Goal: Task Accomplishment & Management: Manage account settings

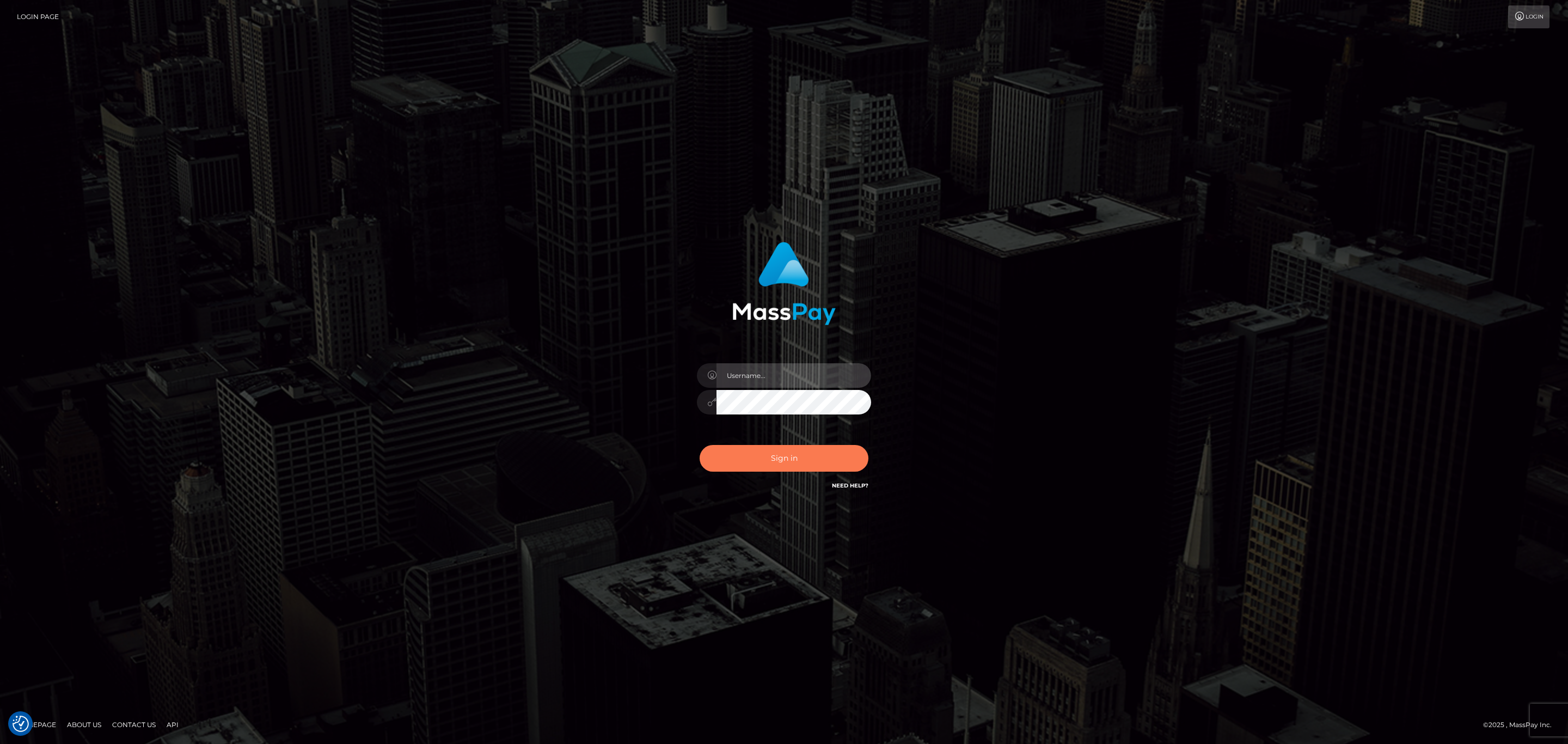
type input "sean.ace"
click at [816, 452] on button "Sign in" at bounding box center [783, 458] width 169 height 27
type input "sean.ace"
click at [805, 461] on button "Sign in" at bounding box center [783, 458] width 169 height 27
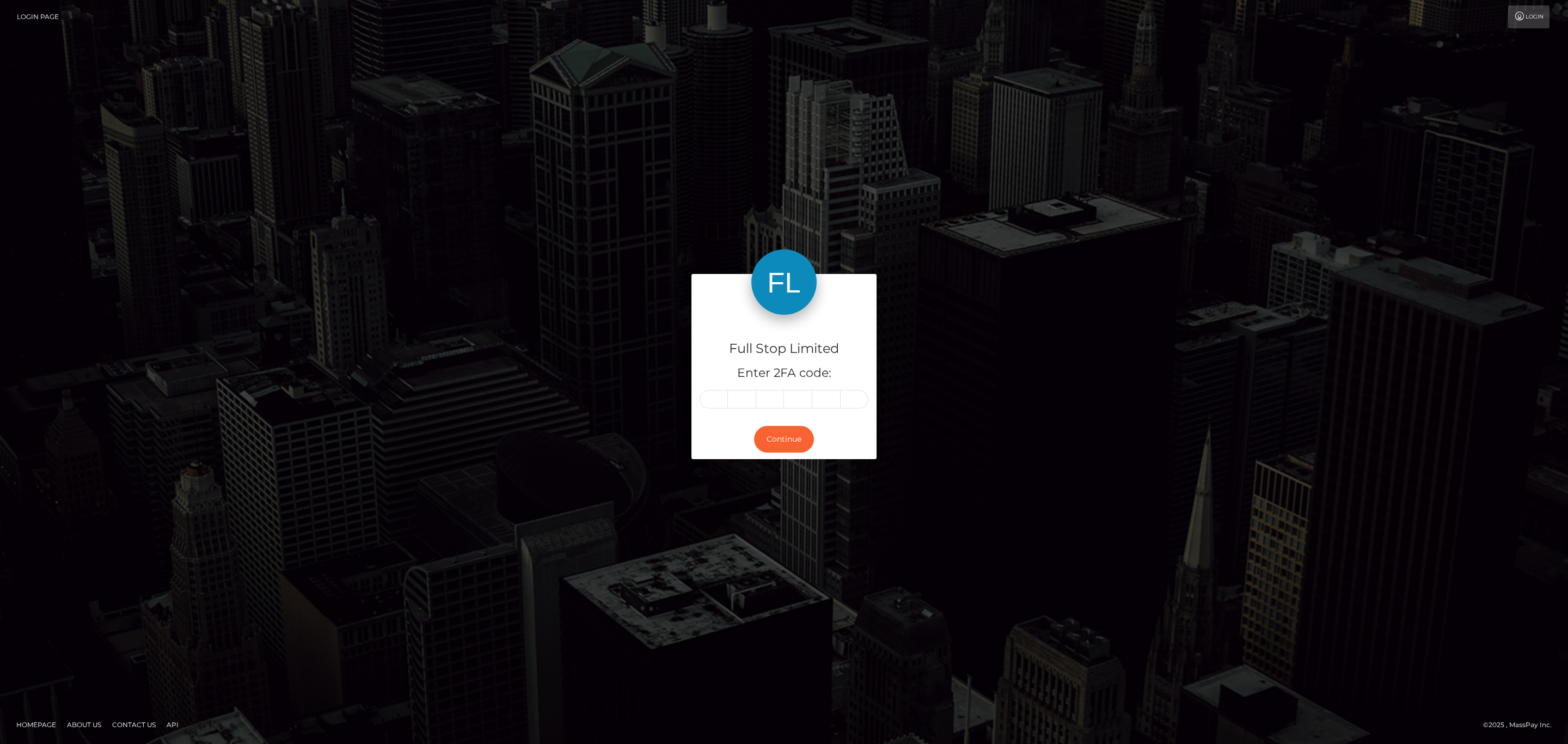
type input "6"
type input "8"
type input "9"
type input "0"
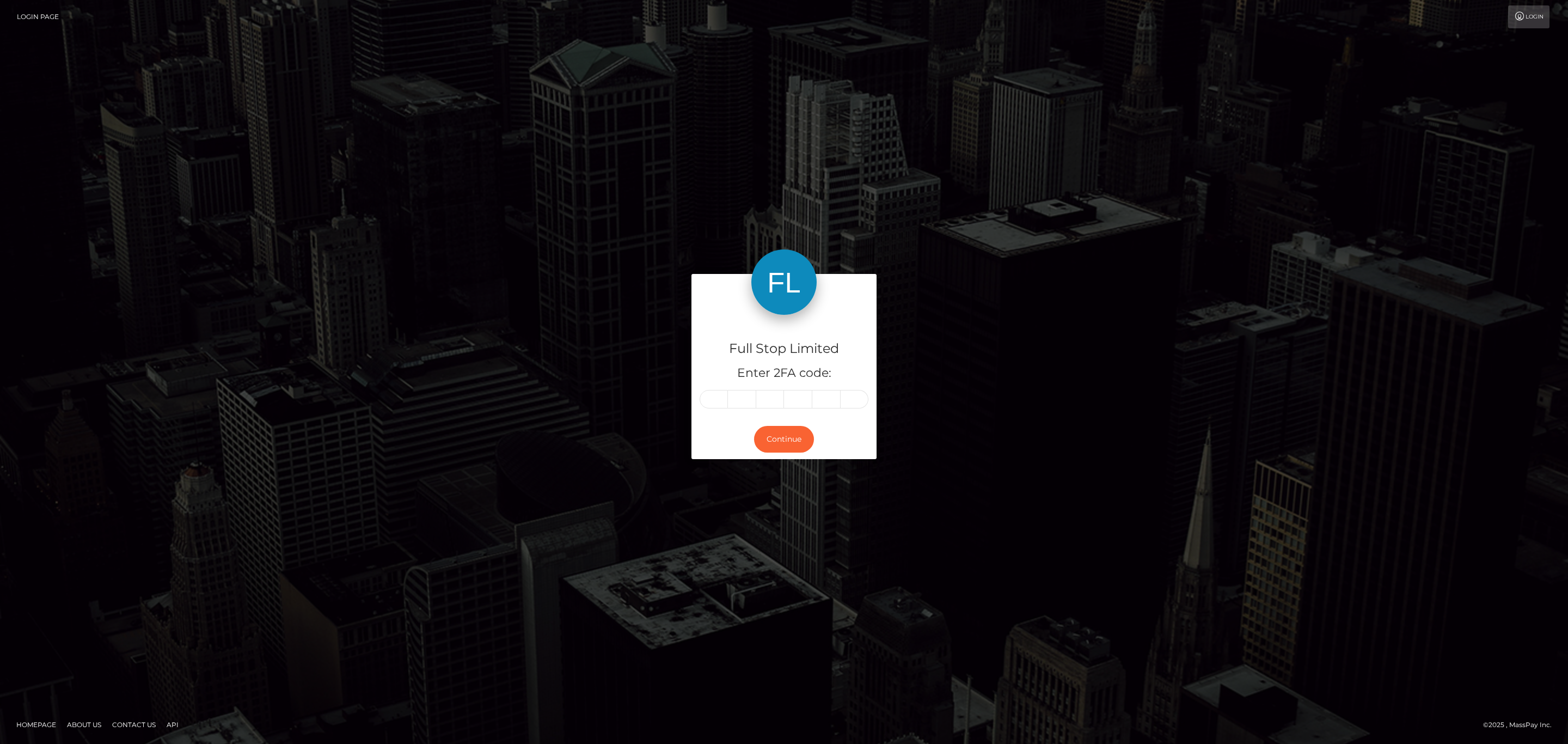
type input "9"
click at [787, 424] on div "Continue" at bounding box center [784, 439] width 185 height 40
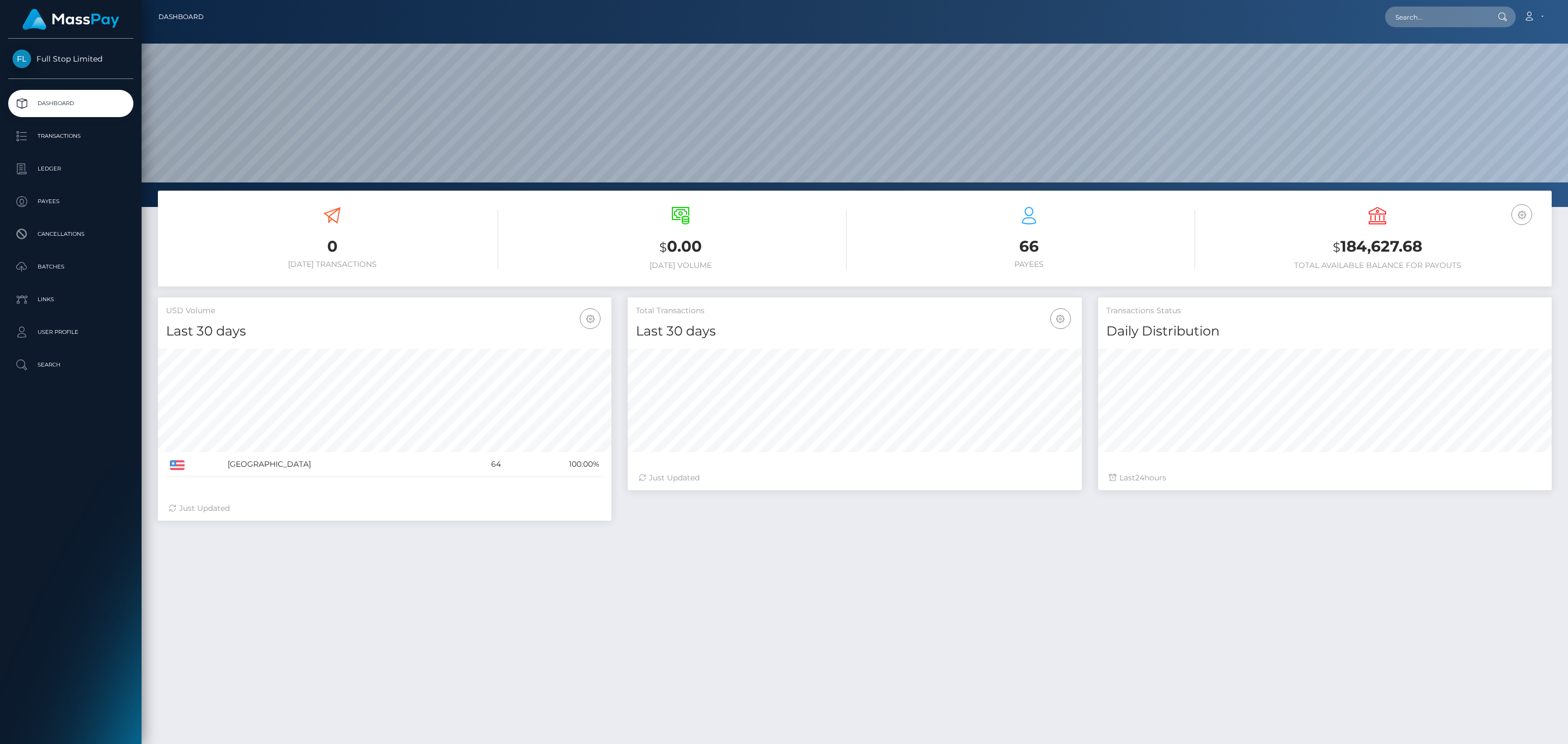
scroll to position [193, 453]
click at [1382, 247] on h3 "$ 184,627.68" at bounding box center [1377, 247] width 332 height 23
copy h3 "184,627.68"
click at [1538, 8] on link "Account" at bounding box center [1533, 17] width 32 height 23
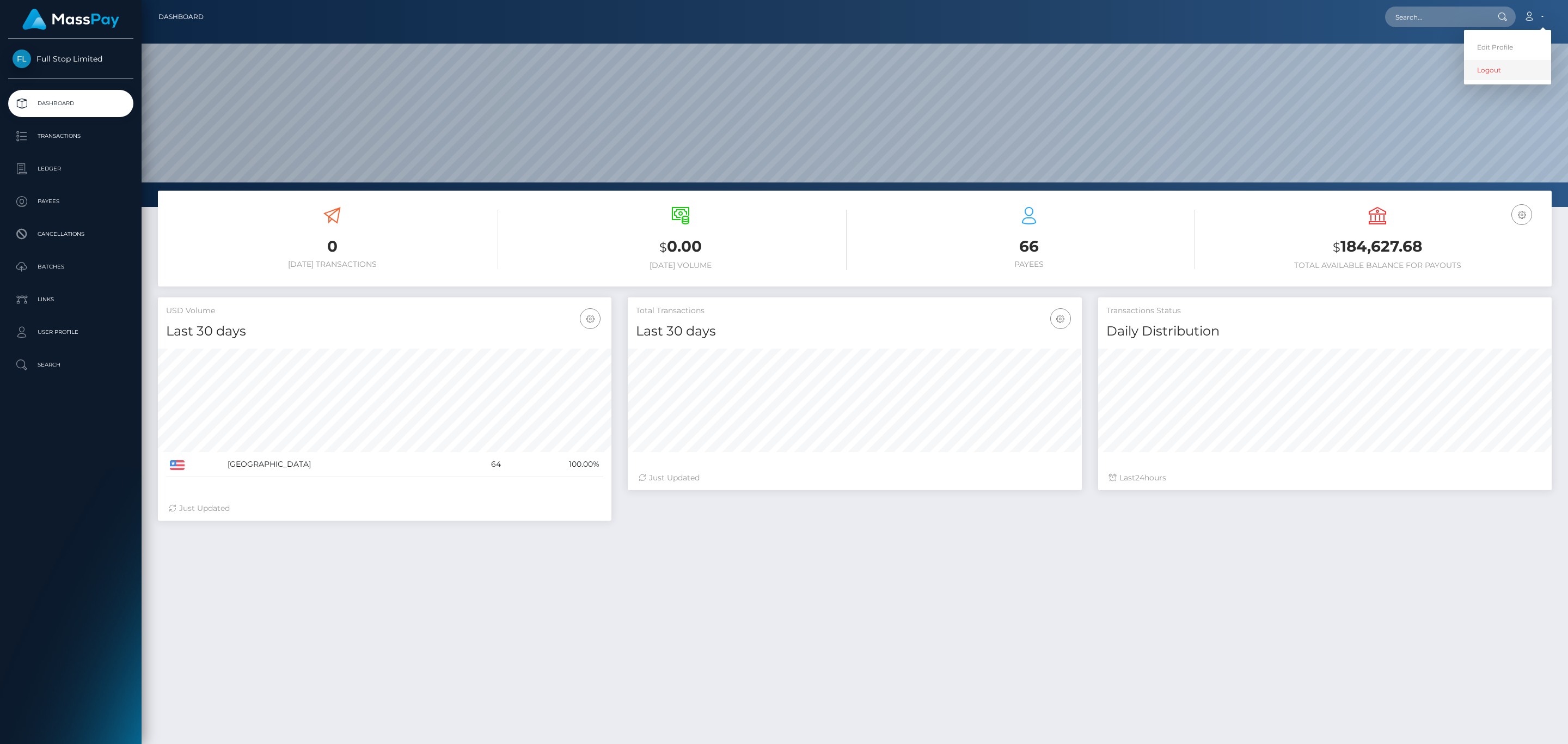
click at [1498, 75] on link "Logout" at bounding box center [1507, 69] width 87 height 20
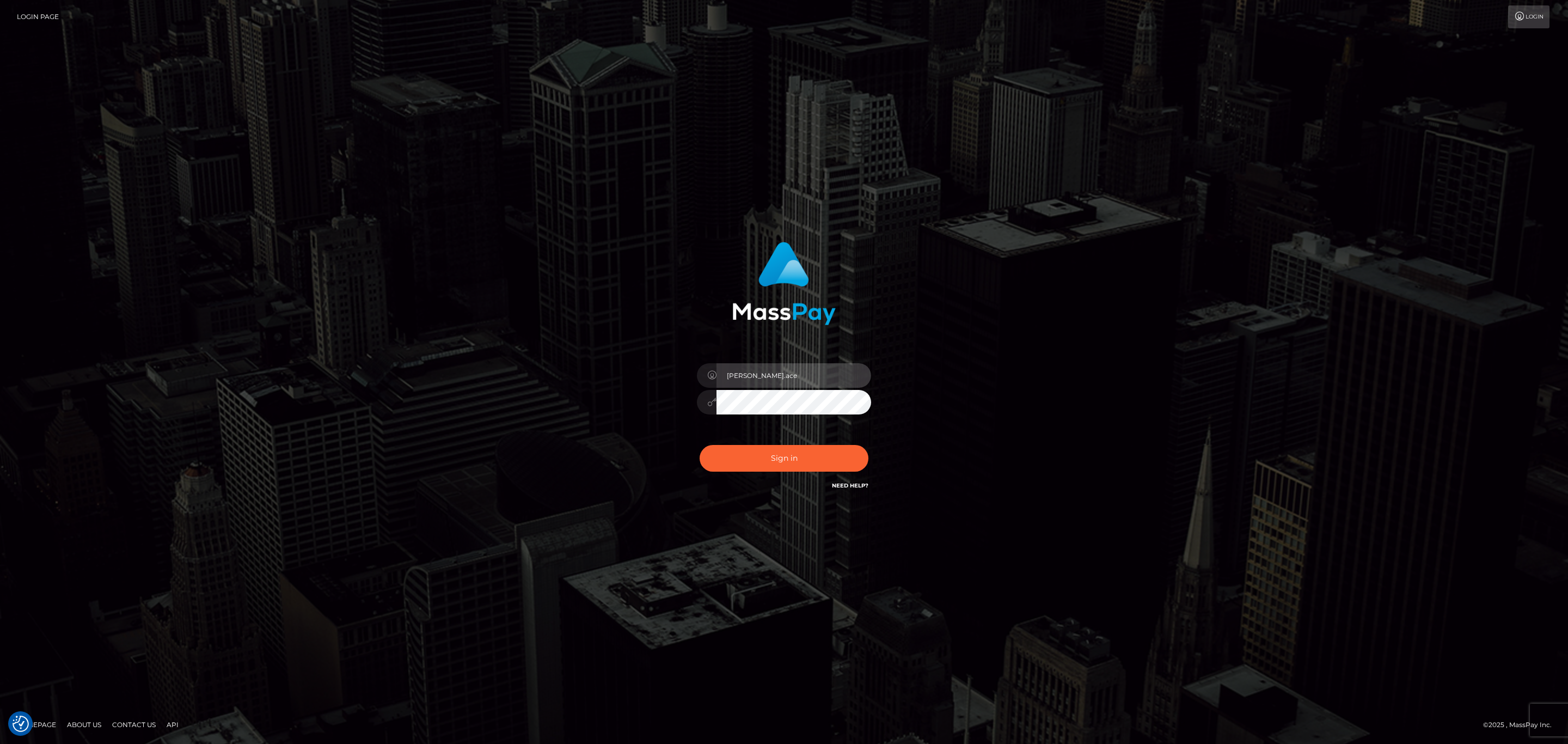
click at [760, 366] on input "sean.ace" at bounding box center [794, 376] width 155 height 24
type input "sean.megabonanza"
click at [821, 451] on button "Sign in" at bounding box center [783, 458] width 169 height 27
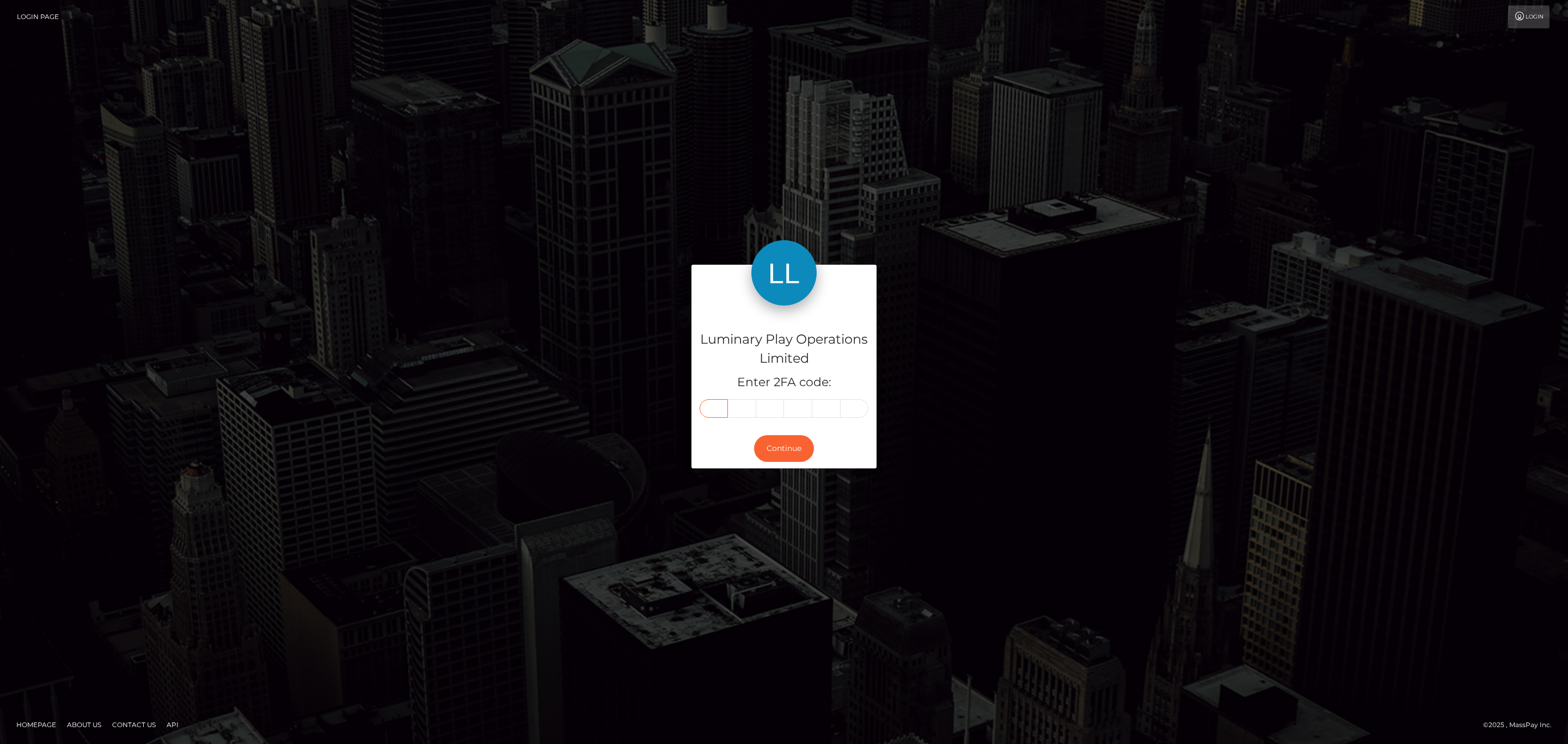
click at [719, 407] on input "text" at bounding box center [713, 409] width 29 height 18
paste input "5"
type input "5"
type input "3"
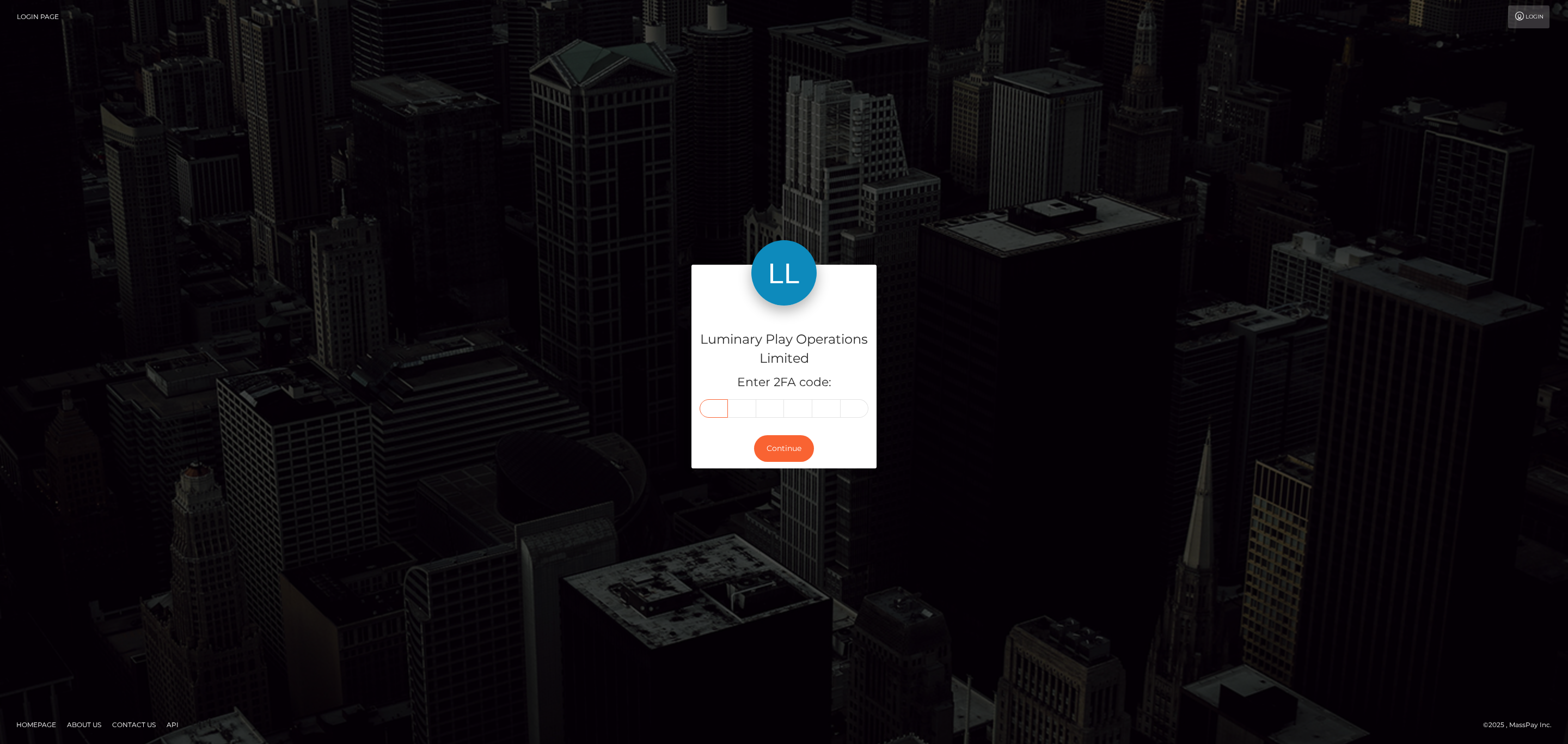
type input "4"
type input "0"
type input "8"
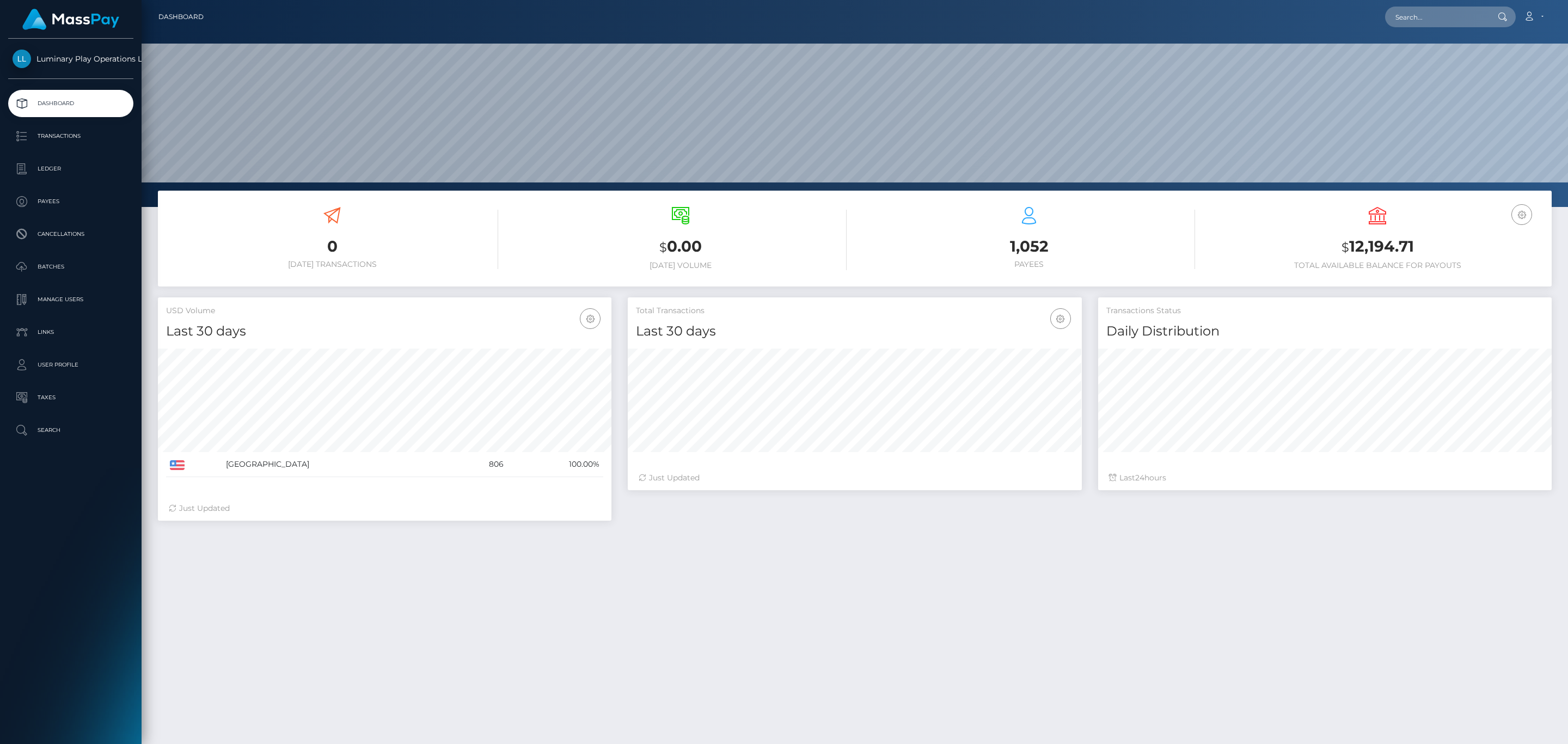
scroll to position [193, 453]
drag, startPoint x: 1343, startPoint y: 225, endPoint x: 1366, endPoint y: 239, distance: 26.9
click at [1343, 225] on div "USD Balance $ 12,194.71 Total Available Balance for Payouts" at bounding box center [1377, 239] width 332 height 63
click at [1370, 239] on h3 "$ 12,194.71" at bounding box center [1377, 247] width 332 height 23
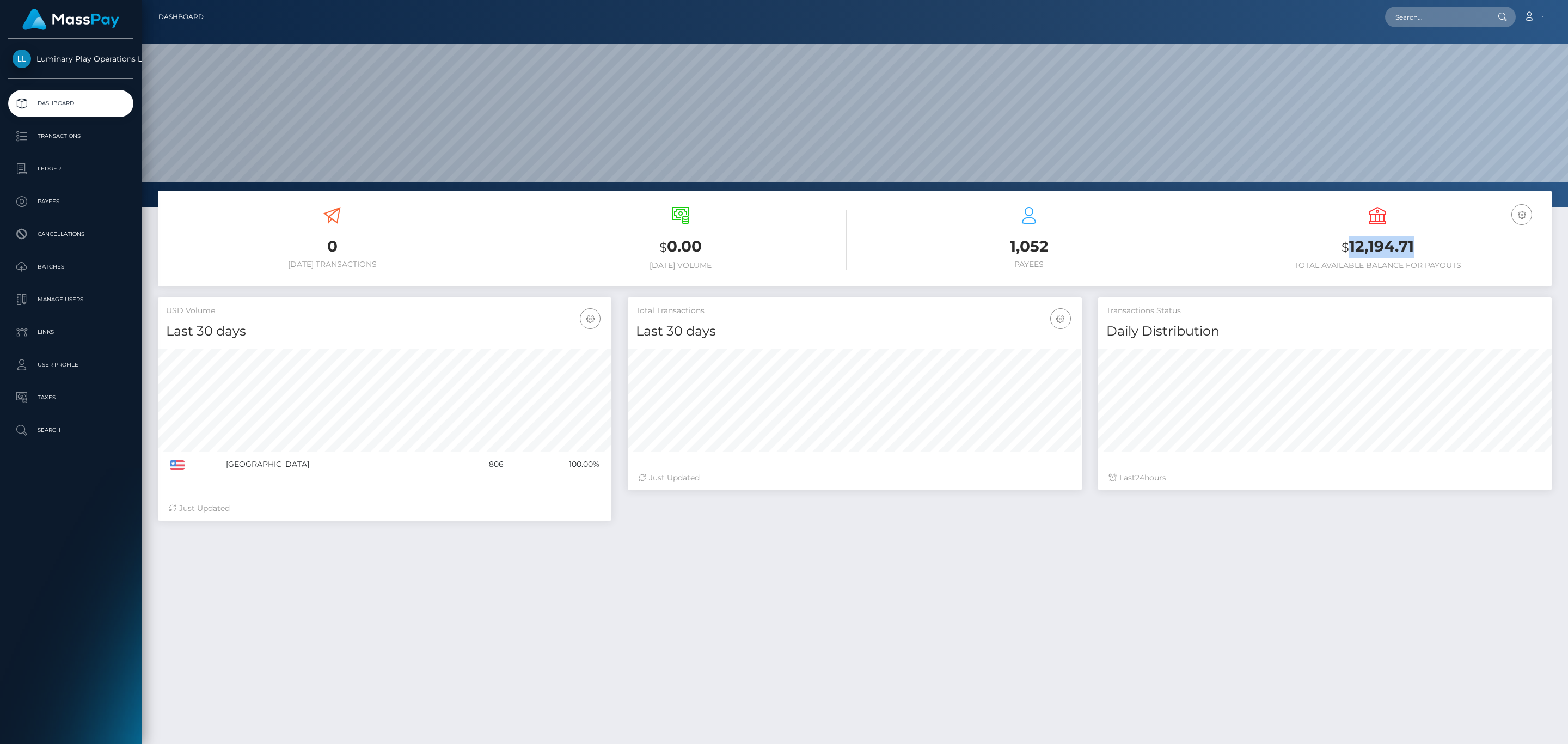
copy h3 "12,194.71"
click at [1530, 20] on icon at bounding box center [1529, 16] width 12 height 9
click at [1500, 71] on link "Logout" at bounding box center [1507, 69] width 87 height 20
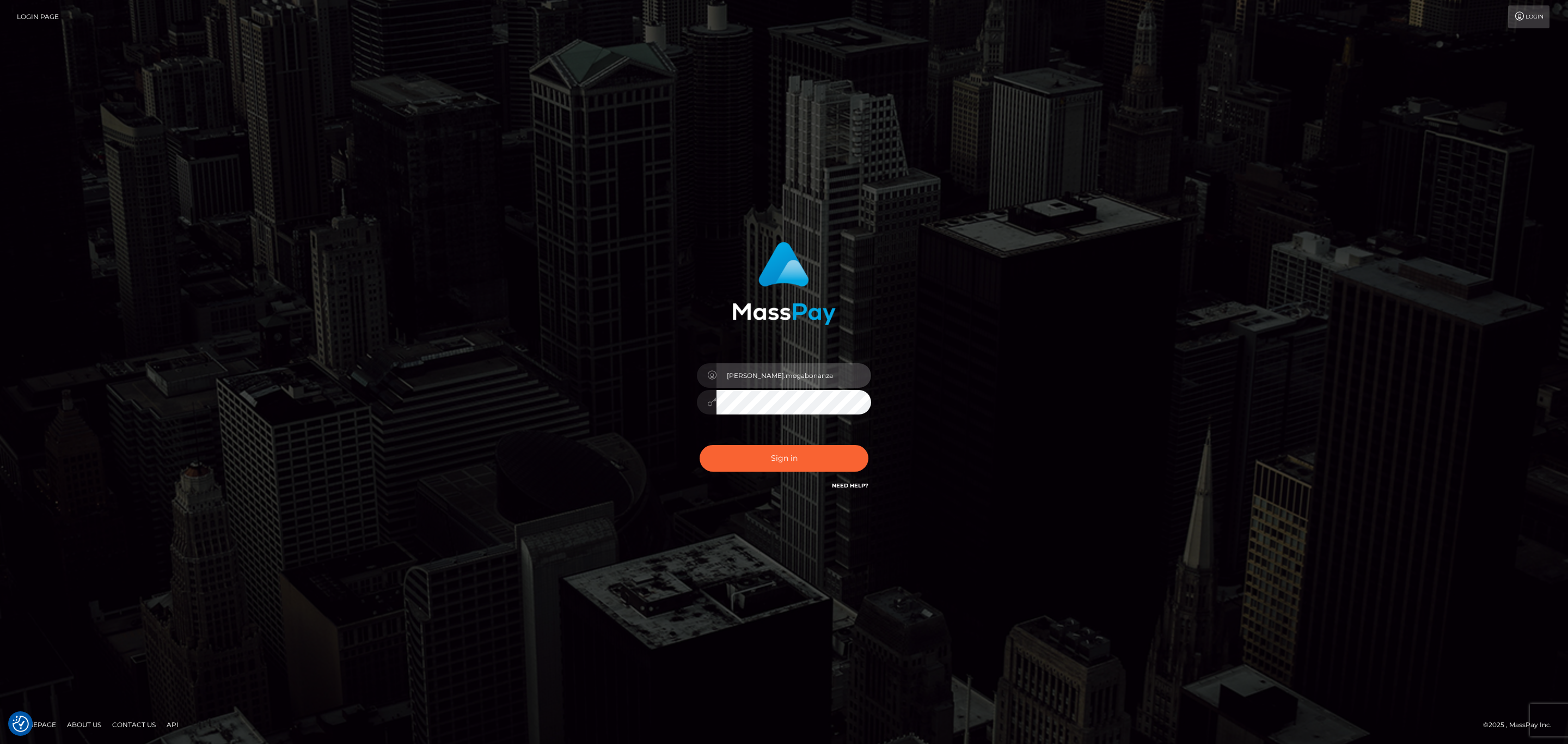
click at [813, 374] on input "sean.megabonanza" at bounding box center [794, 376] width 155 height 24
type input "Sean.silversocial1"
click at [818, 474] on div "Sign in Need Help?" at bounding box center [783, 463] width 191 height 49
click at [817, 468] on button "Sign in" at bounding box center [783, 458] width 169 height 27
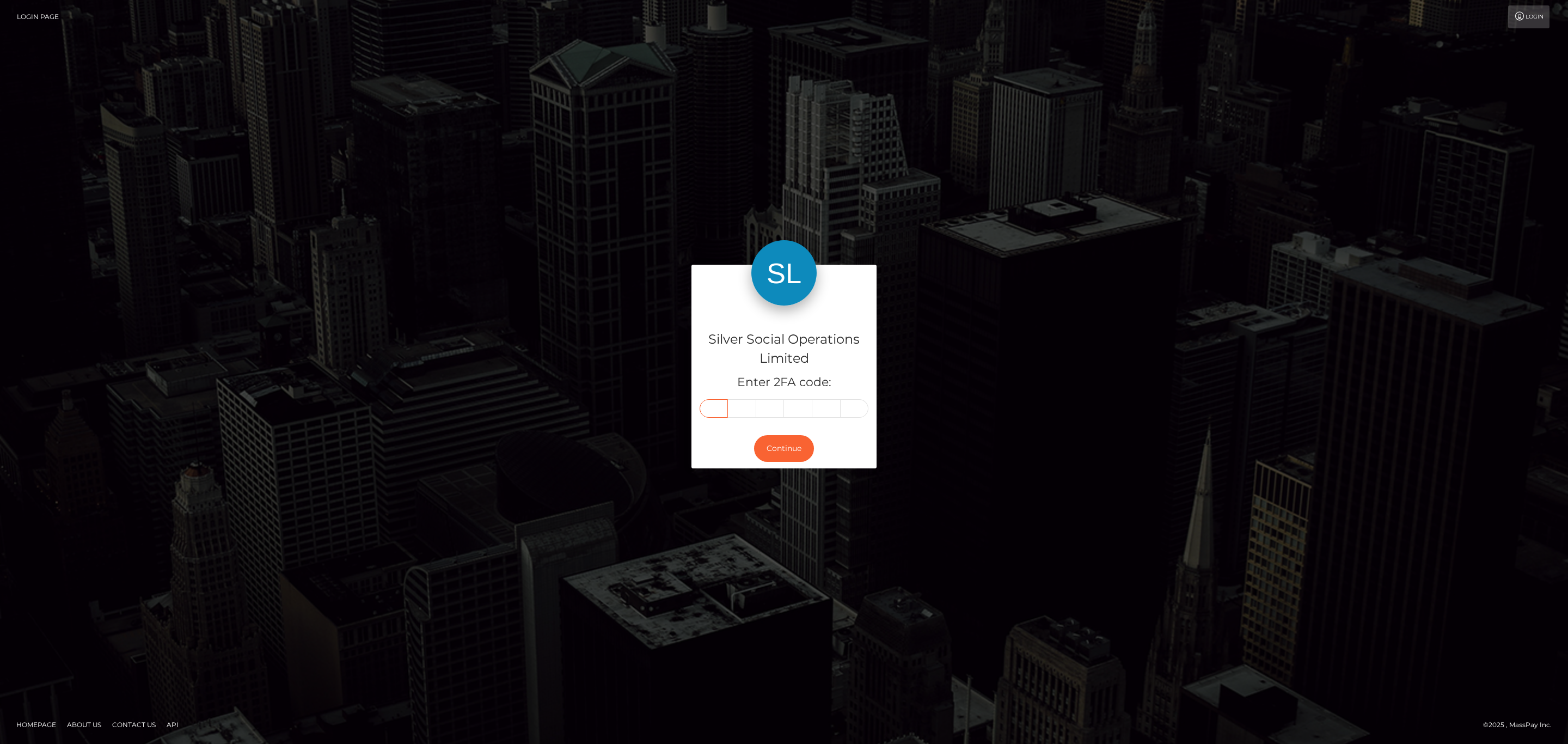
click at [715, 416] on input "text" at bounding box center [713, 409] width 29 height 18
paste input "6"
type input "6"
type input "7"
type input "8"
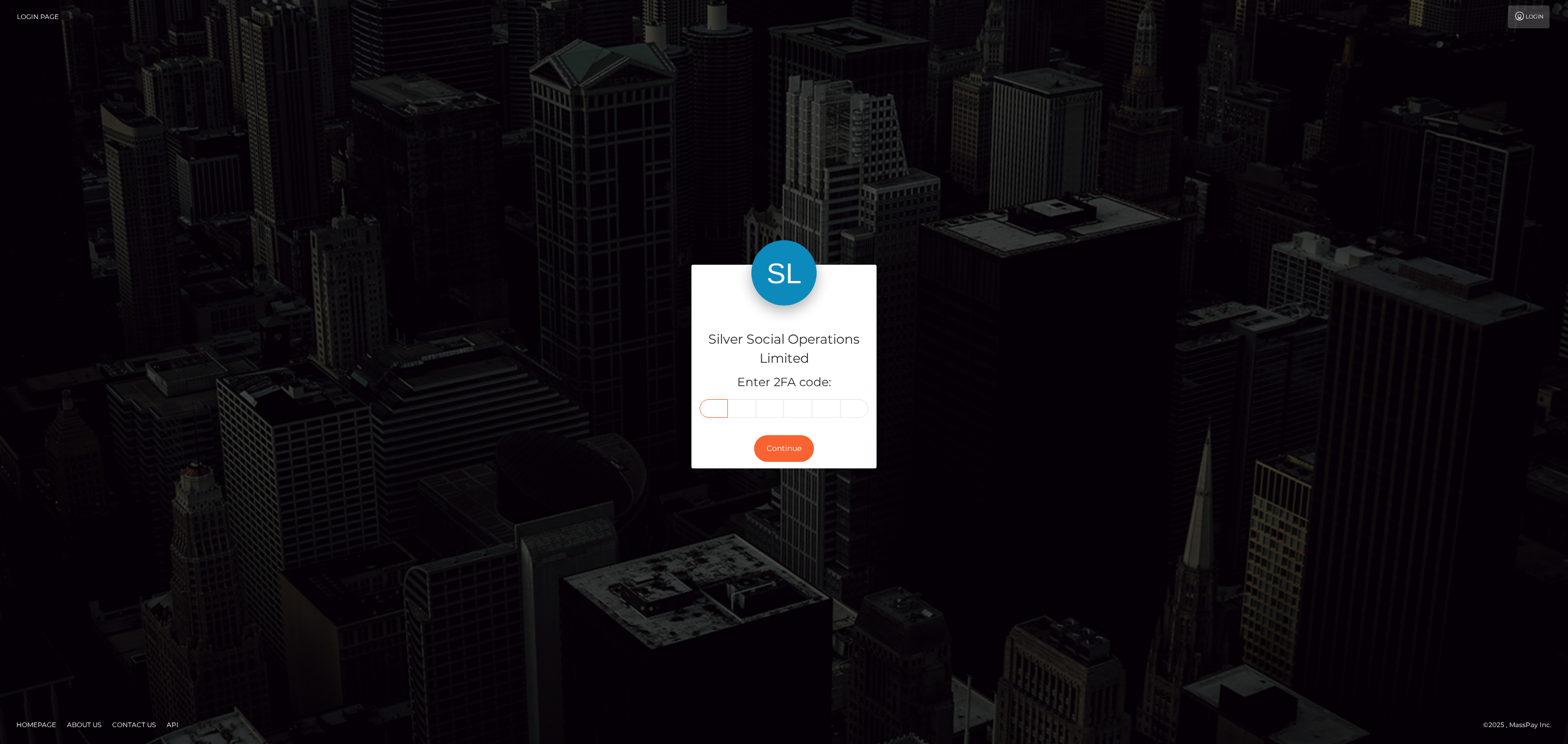
type input "7"
type input "6"
type input "7"
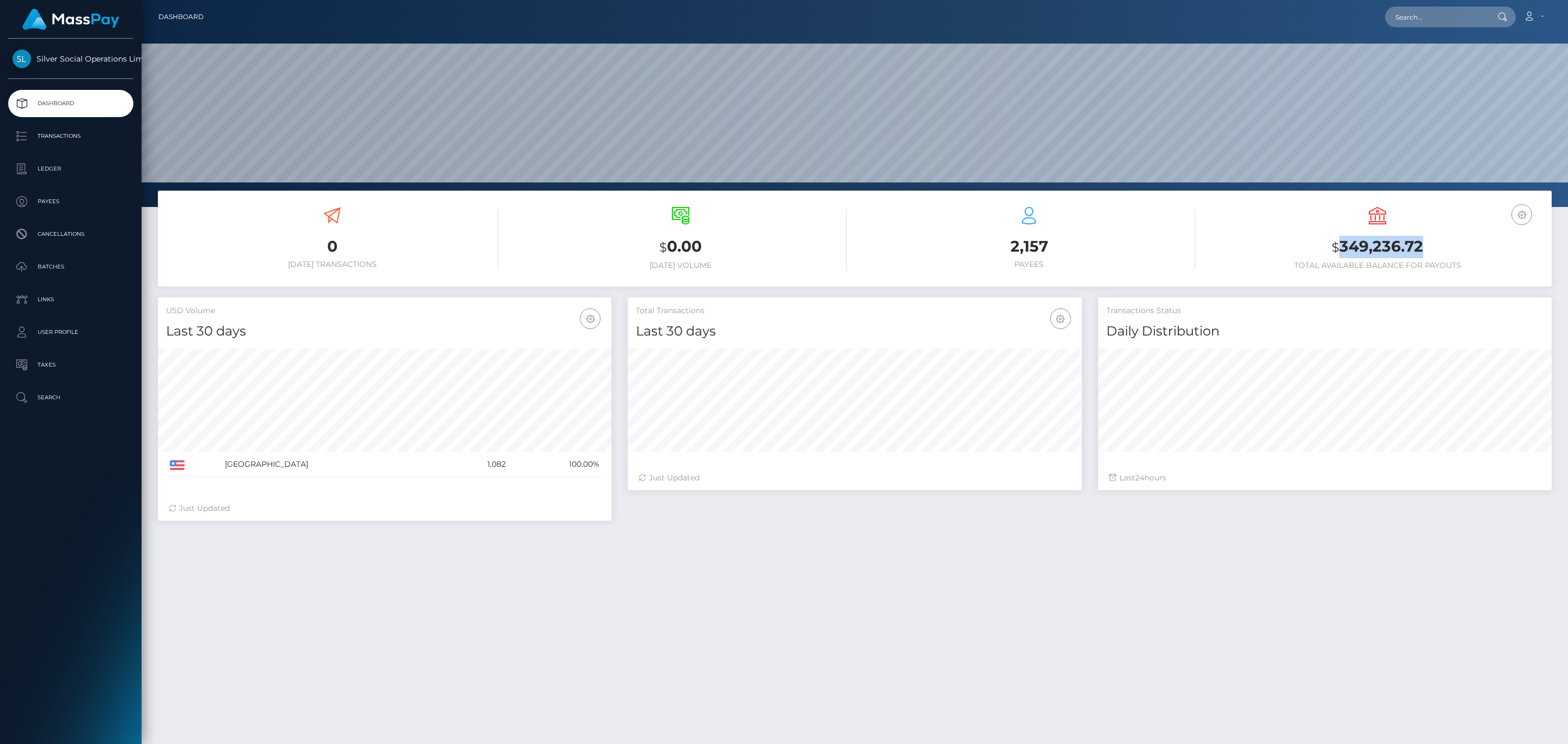
scroll to position [193, 453]
